Goal: Task Accomplishment & Management: Use online tool/utility

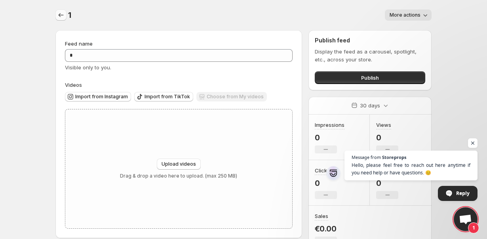
click at [57, 15] on icon "Settings" at bounding box center [61, 15] width 8 height 8
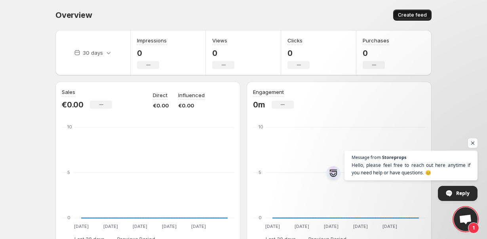
click at [414, 13] on span "Create feed" at bounding box center [412, 15] width 29 height 6
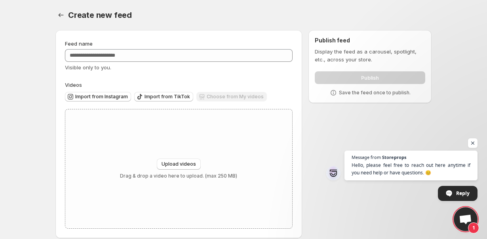
scroll to position [9, 0]
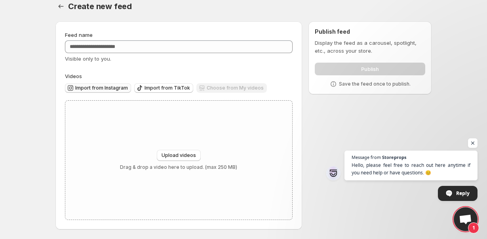
click at [105, 89] on span "Import from Instagram" at bounding box center [101, 88] width 53 height 6
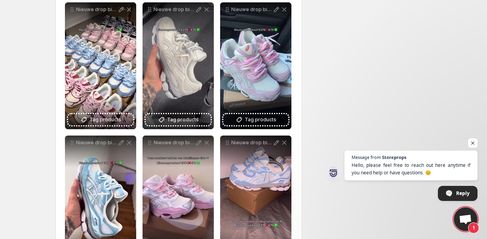
scroll to position [0, 0]
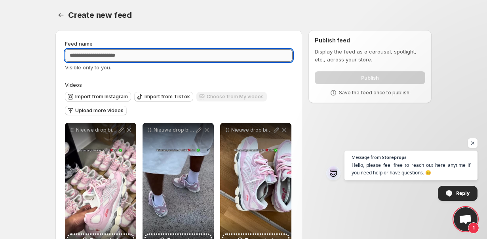
click at [139, 57] on input "Feed name" at bounding box center [179, 55] width 228 height 13
type input "****"
click at [178, 6] on div "Create new feed. This page is ready Create new feed" at bounding box center [243, 15] width 376 height 30
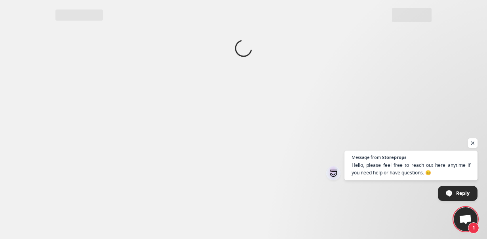
click at [473, 140] on span "Open chat" at bounding box center [473, 143] width 10 height 10
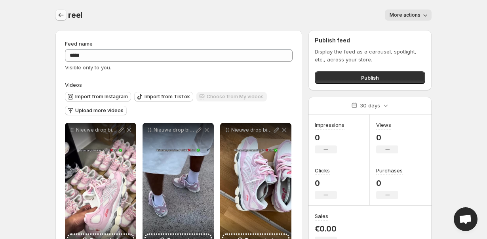
click at [63, 16] on icon "Settings" at bounding box center [61, 15] width 8 height 8
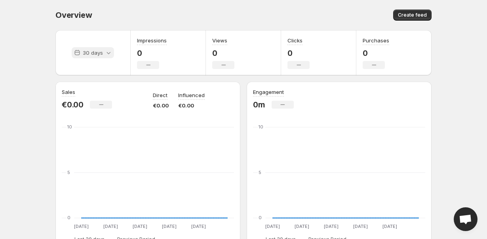
scroll to position [7, 0]
